Goal: Information Seeking & Learning: Learn about a topic

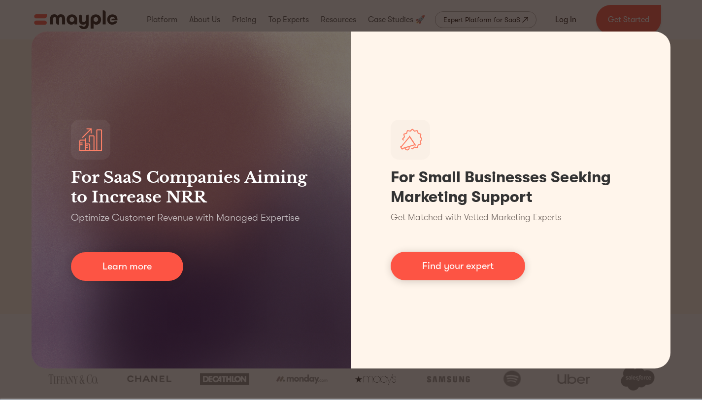
click at [692, 124] on div "For SaaS Companies Aiming to Increase NRR Optimize Customer Revenue with Manage…" at bounding box center [351, 200] width 702 height 400
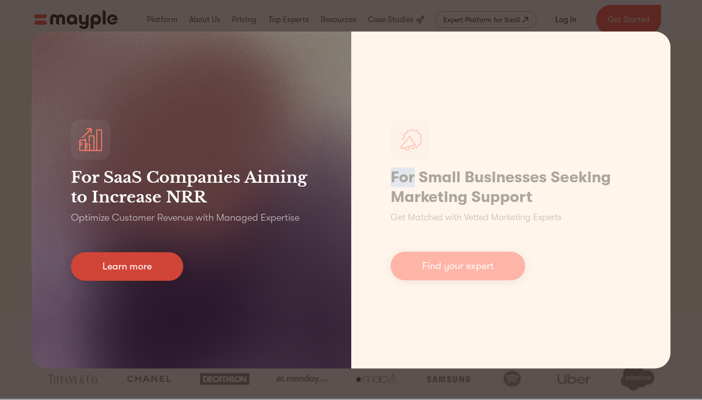
click at [159, 269] on link "Learn more" at bounding box center [127, 266] width 112 height 29
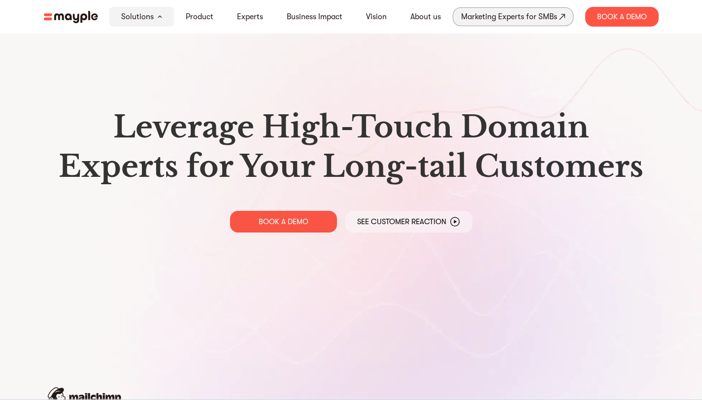
click at [538, 18] on div "Marketing Experts for SMBs" at bounding box center [509, 17] width 96 height 14
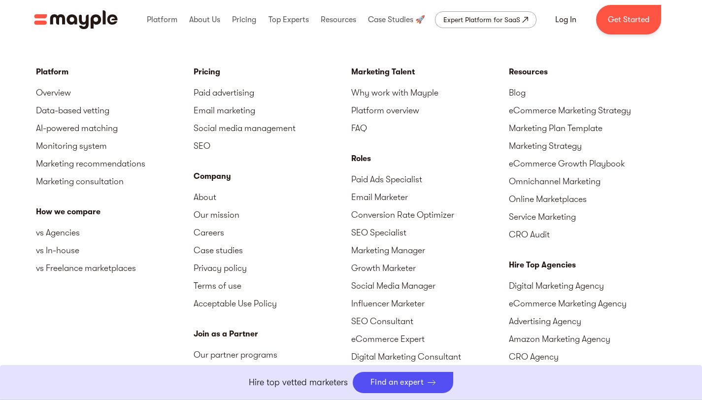
scroll to position [4324, 0]
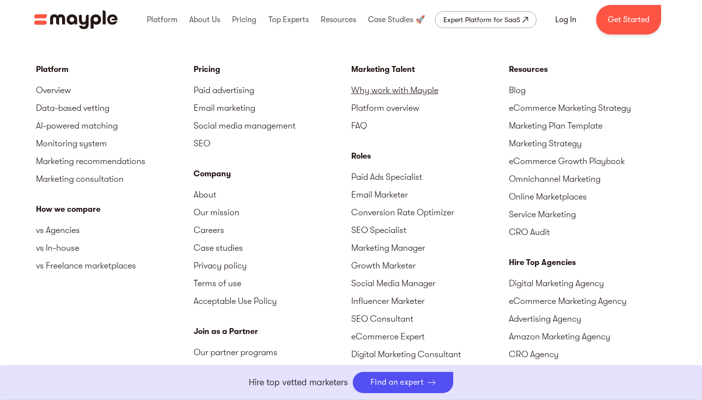
click at [415, 88] on link "Why work with Mayple" at bounding box center [430, 90] width 158 height 18
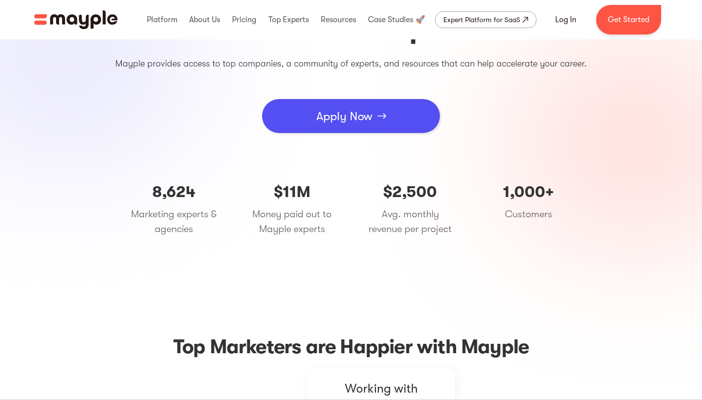
scroll to position [137, 0]
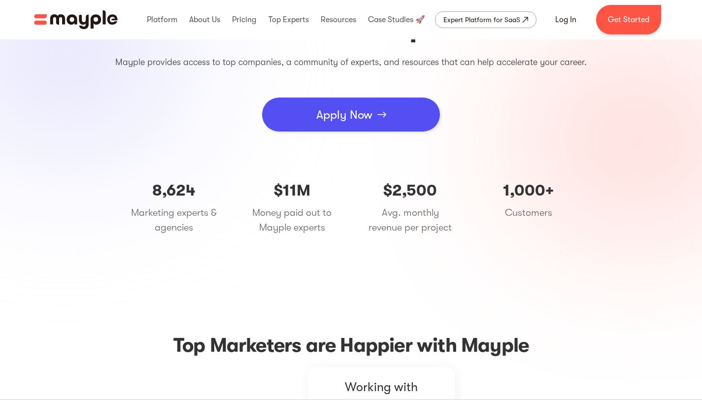
click at [367, 116] on div "Apply Now" at bounding box center [344, 115] width 56 height 30
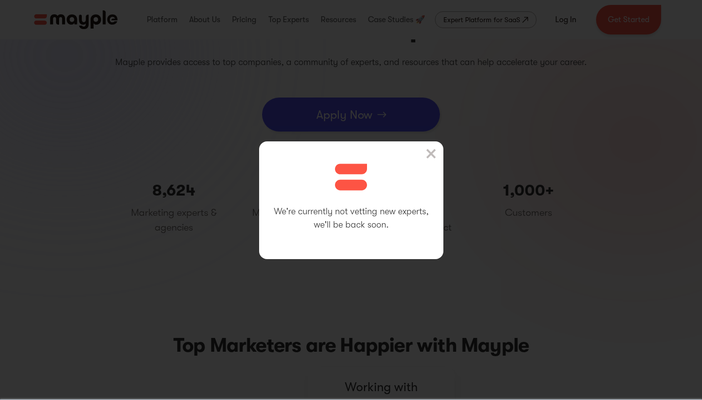
click at [434, 151] on img at bounding box center [431, 154] width 10 height 10
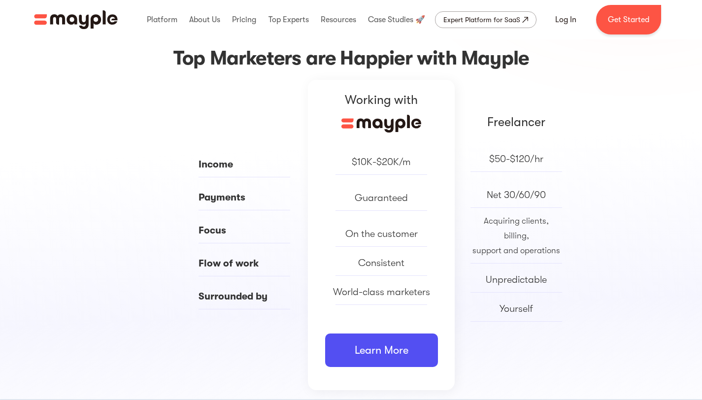
scroll to position [430, 0]
